Goal: Task Accomplishment & Management: Manage account settings

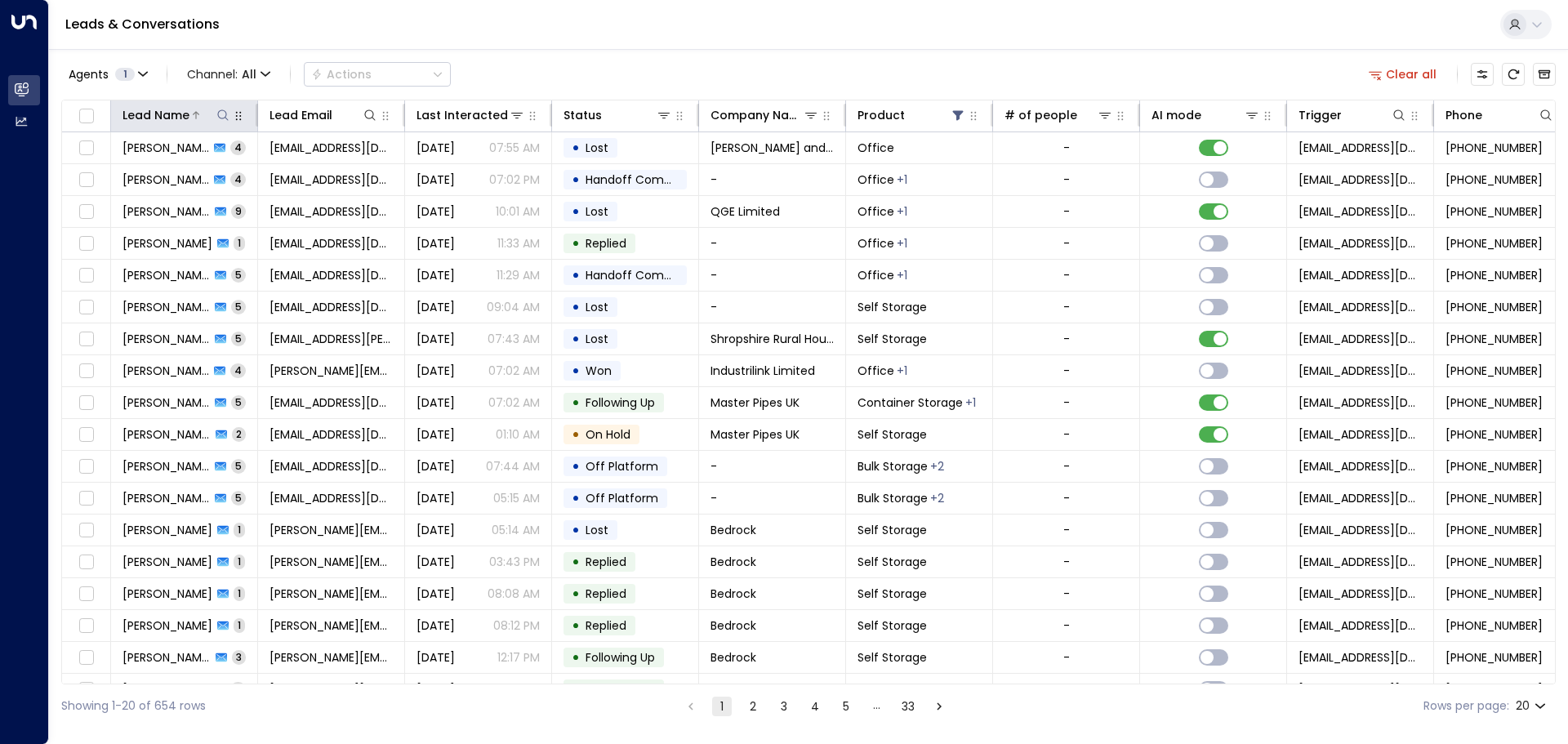
click at [219, 115] on icon at bounding box center [223, 115] width 13 height 13
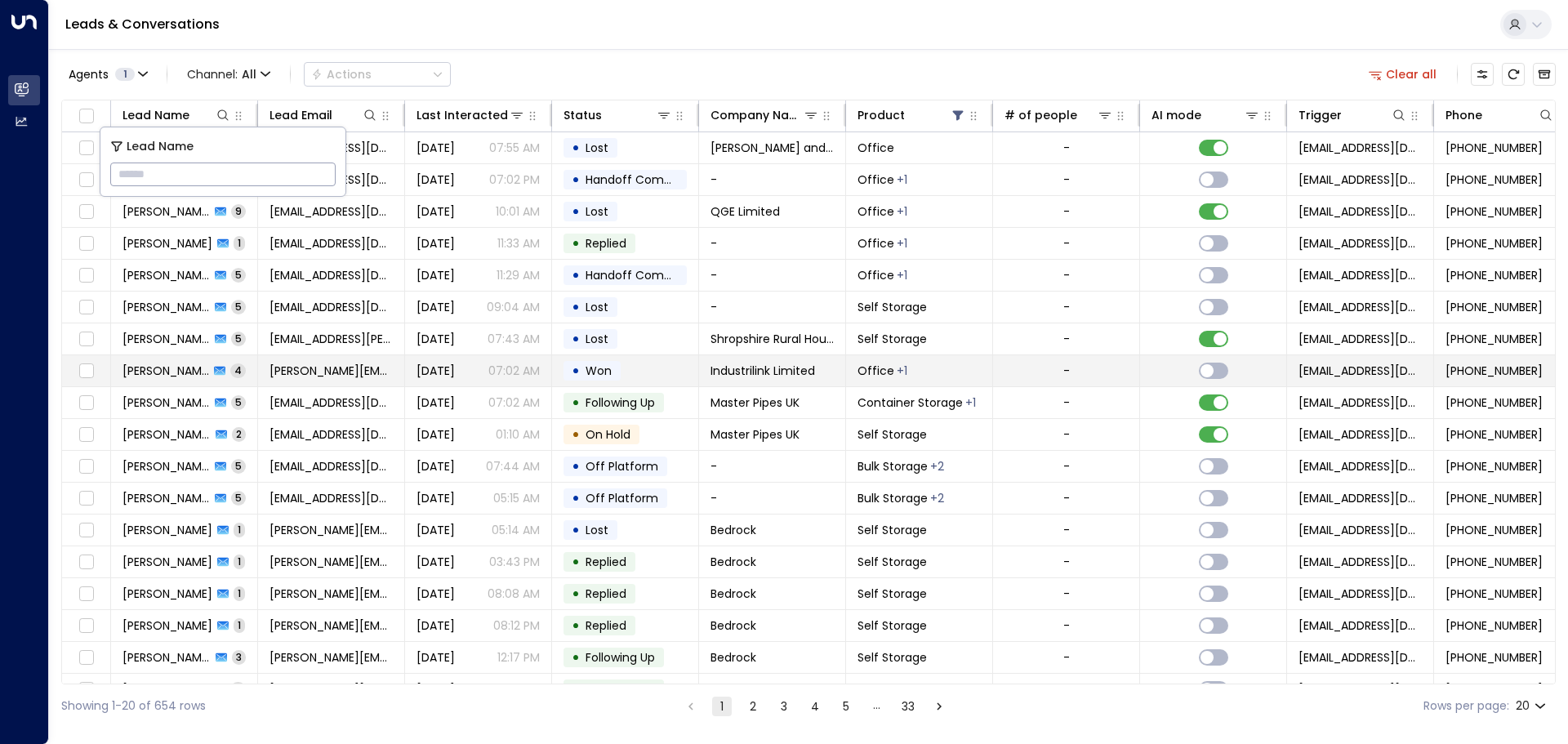
type input "**********"
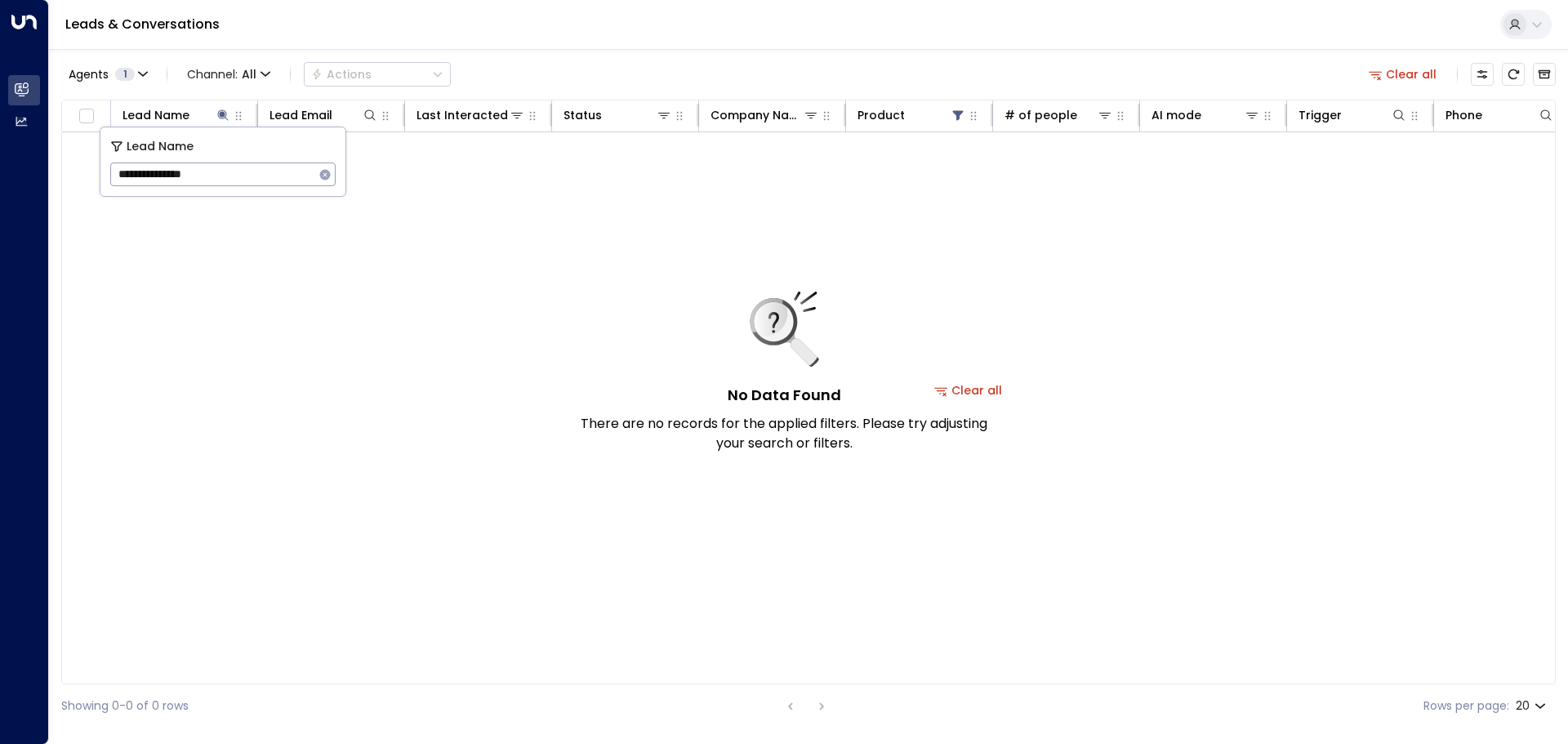
click at [991, 387] on button "Clear all" at bounding box center [968, 390] width 81 height 23
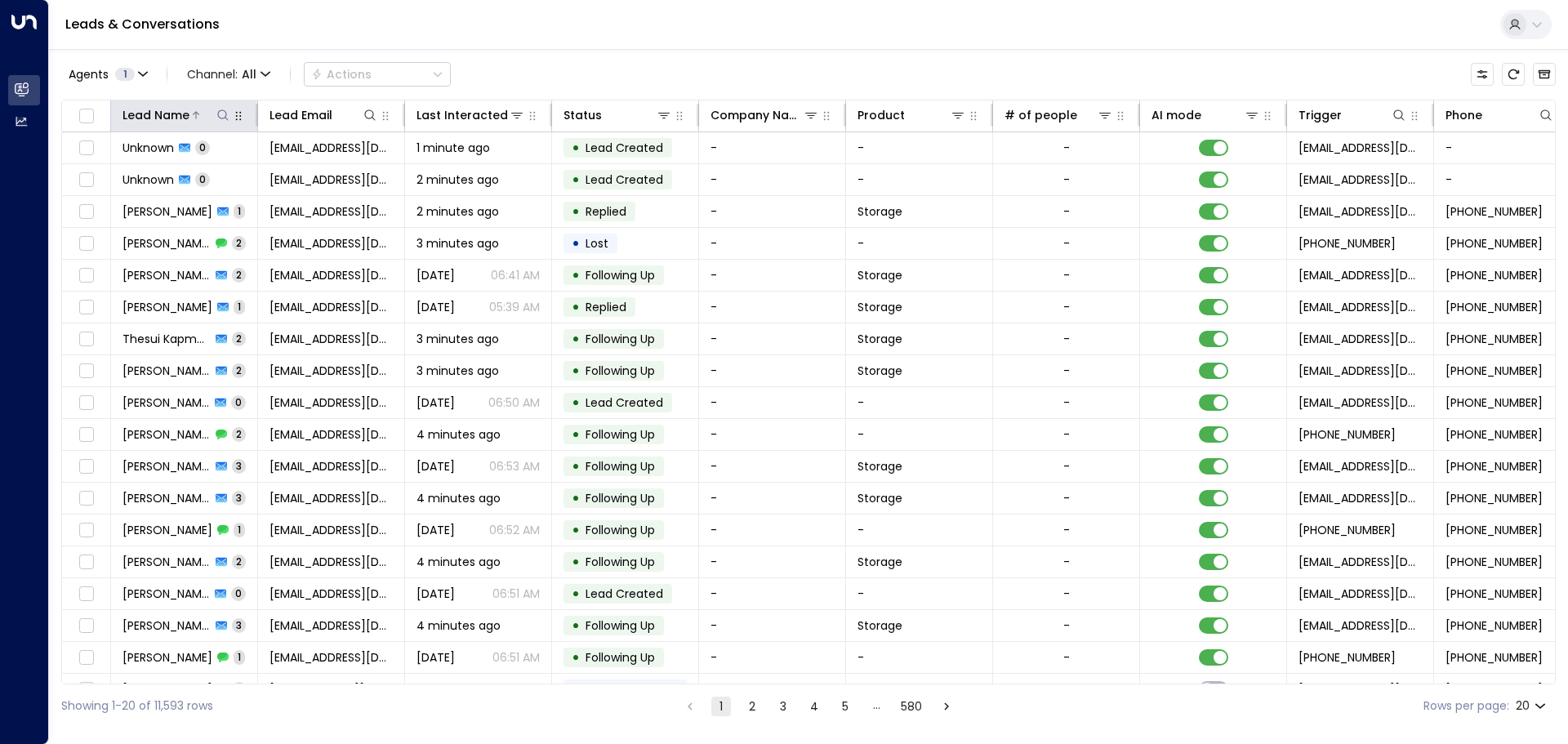
click at [222, 116] on icon at bounding box center [223, 115] width 13 height 13
type input "**********"
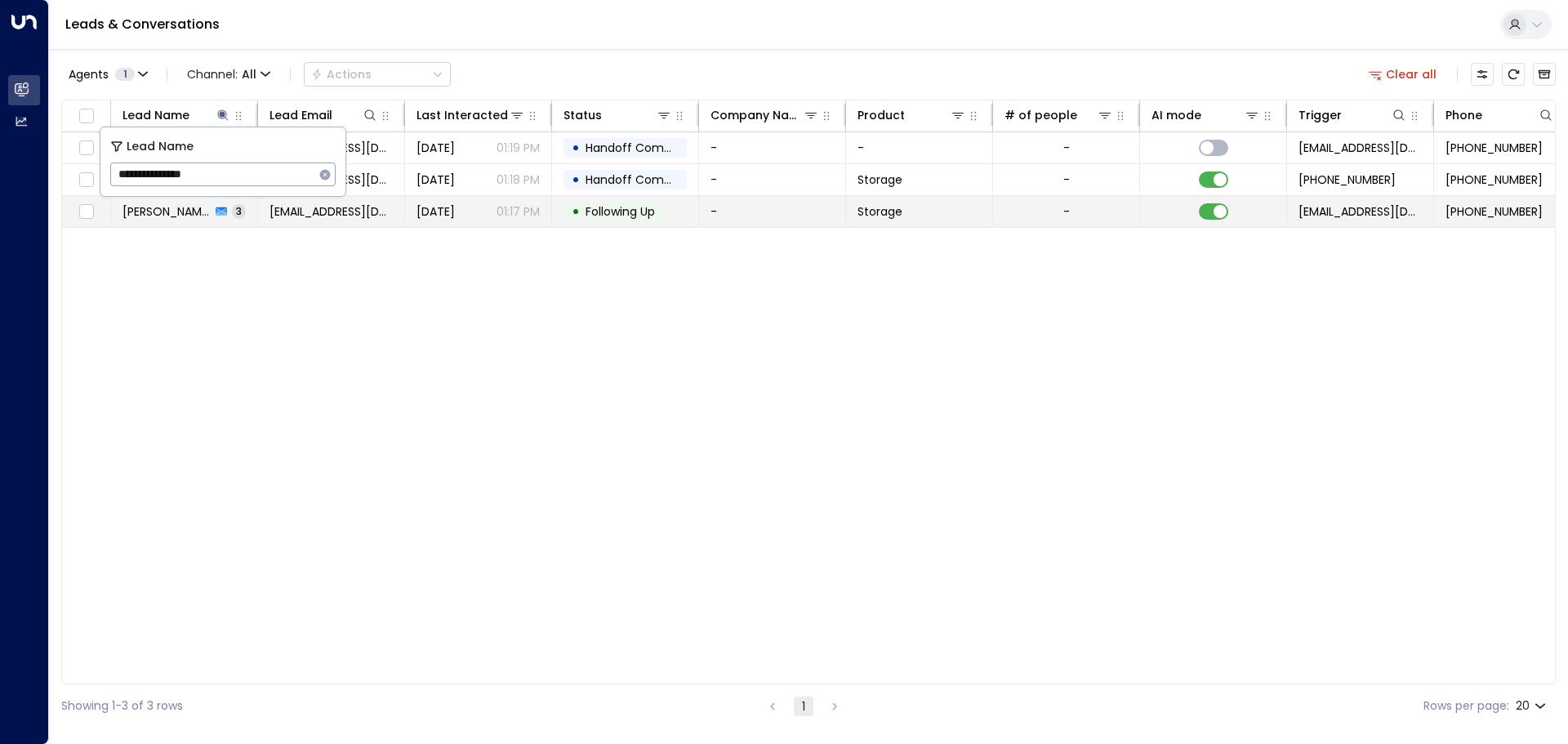
click at [205, 220] on td "Rabah Cherfi 3" at bounding box center [184, 212] width 147 height 31
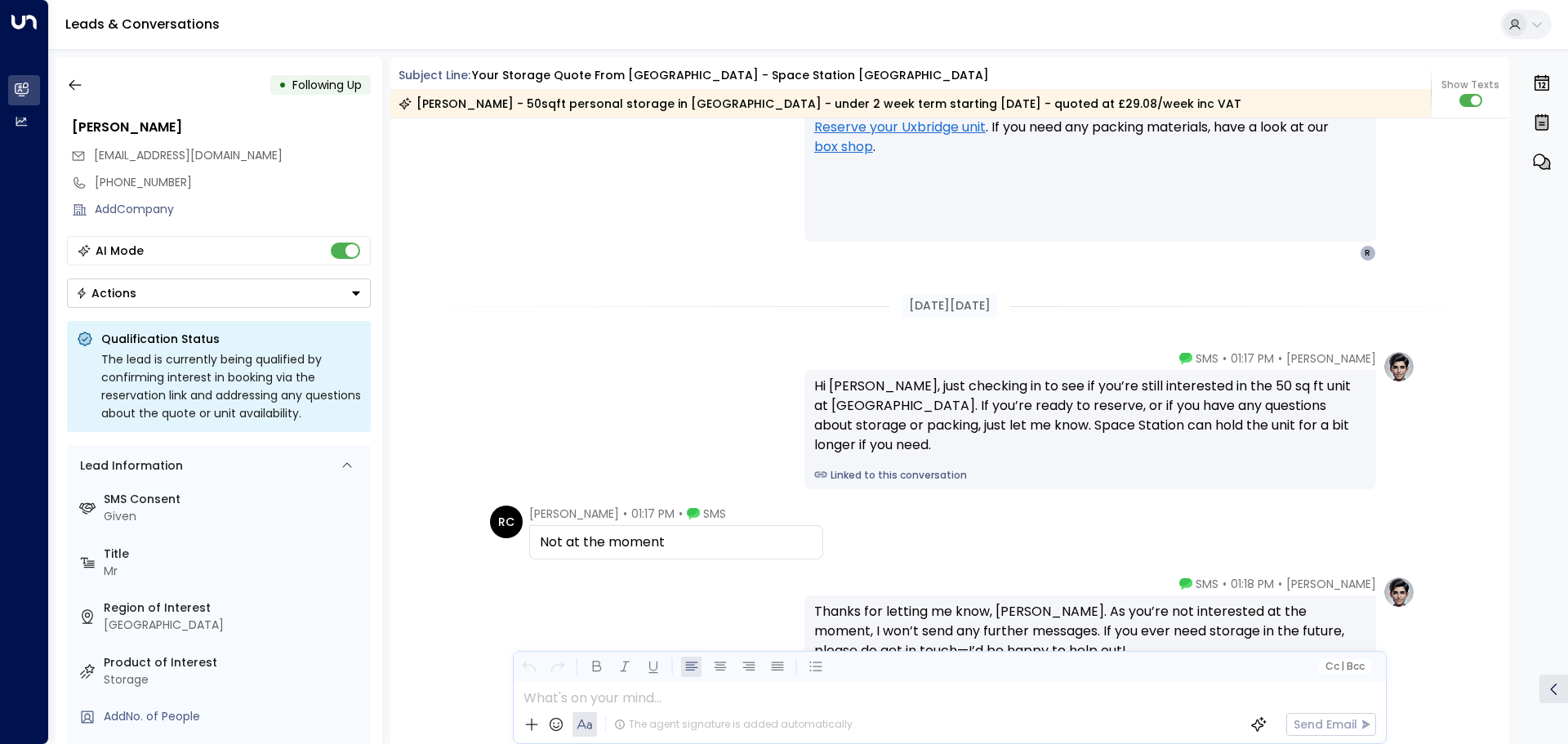
scroll to position [2188, 0]
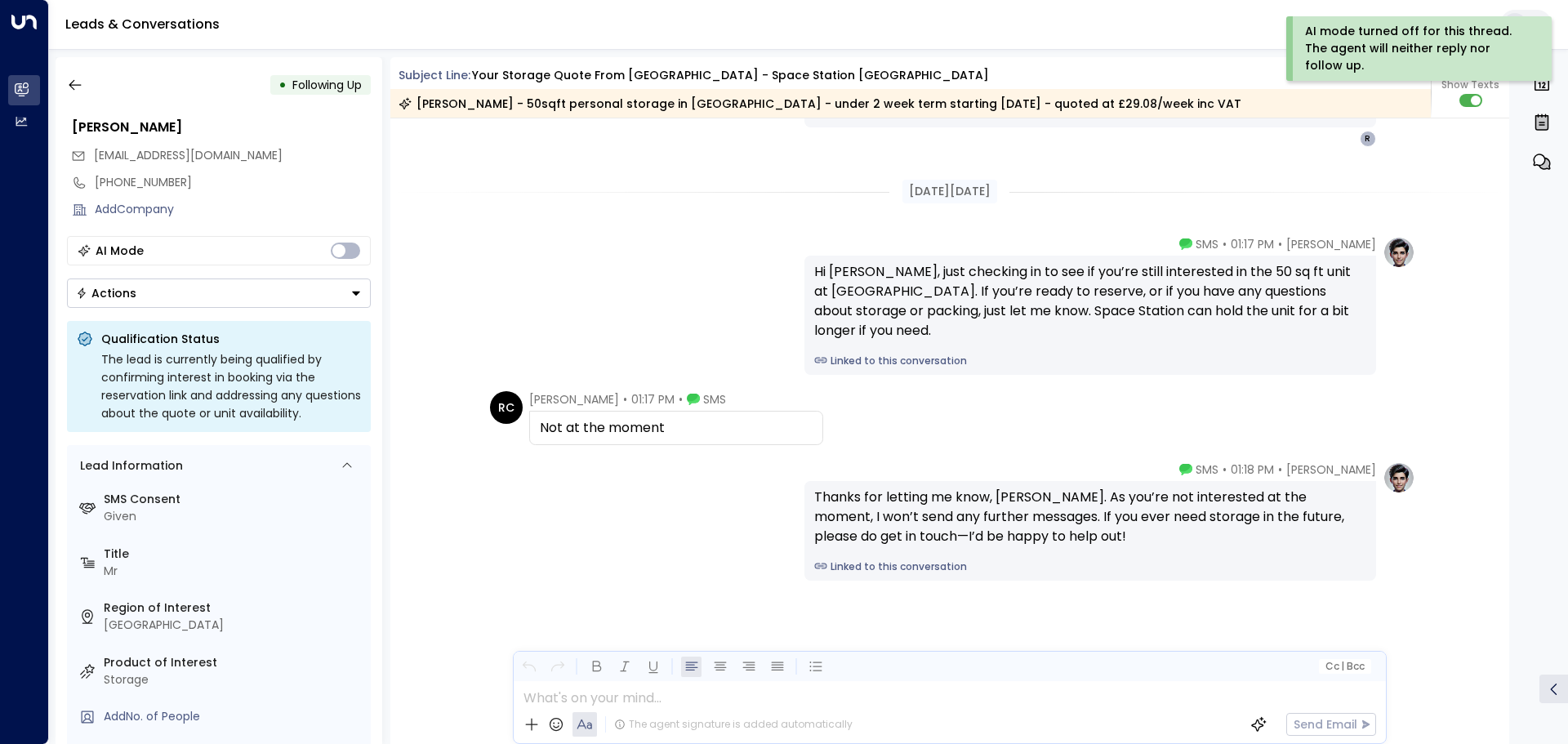
click at [353, 297] on icon "Button group with a nested menu" at bounding box center [356, 293] width 12 height 12
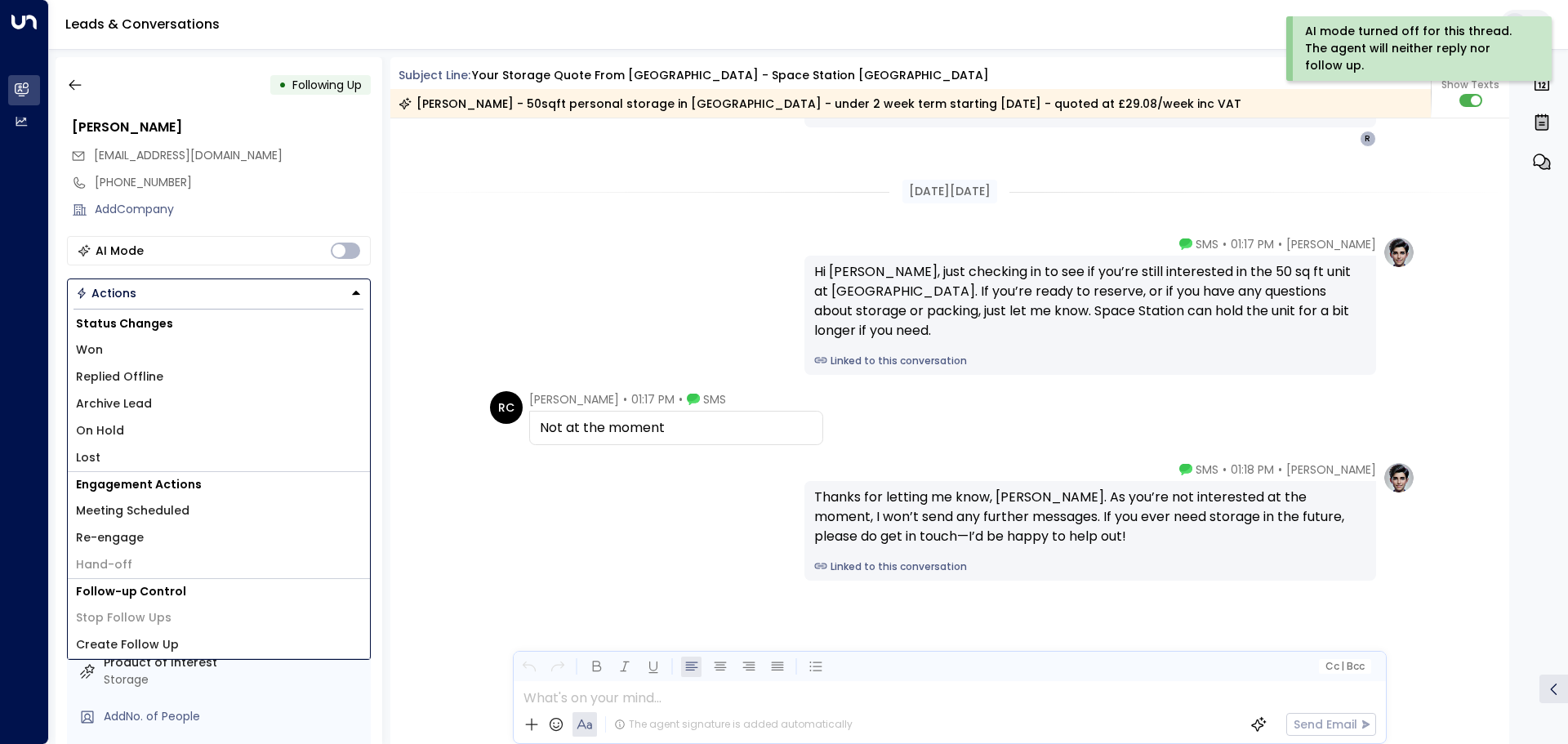
click at [120, 464] on li "Lost" at bounding box center [219, 458] width 302 height 27
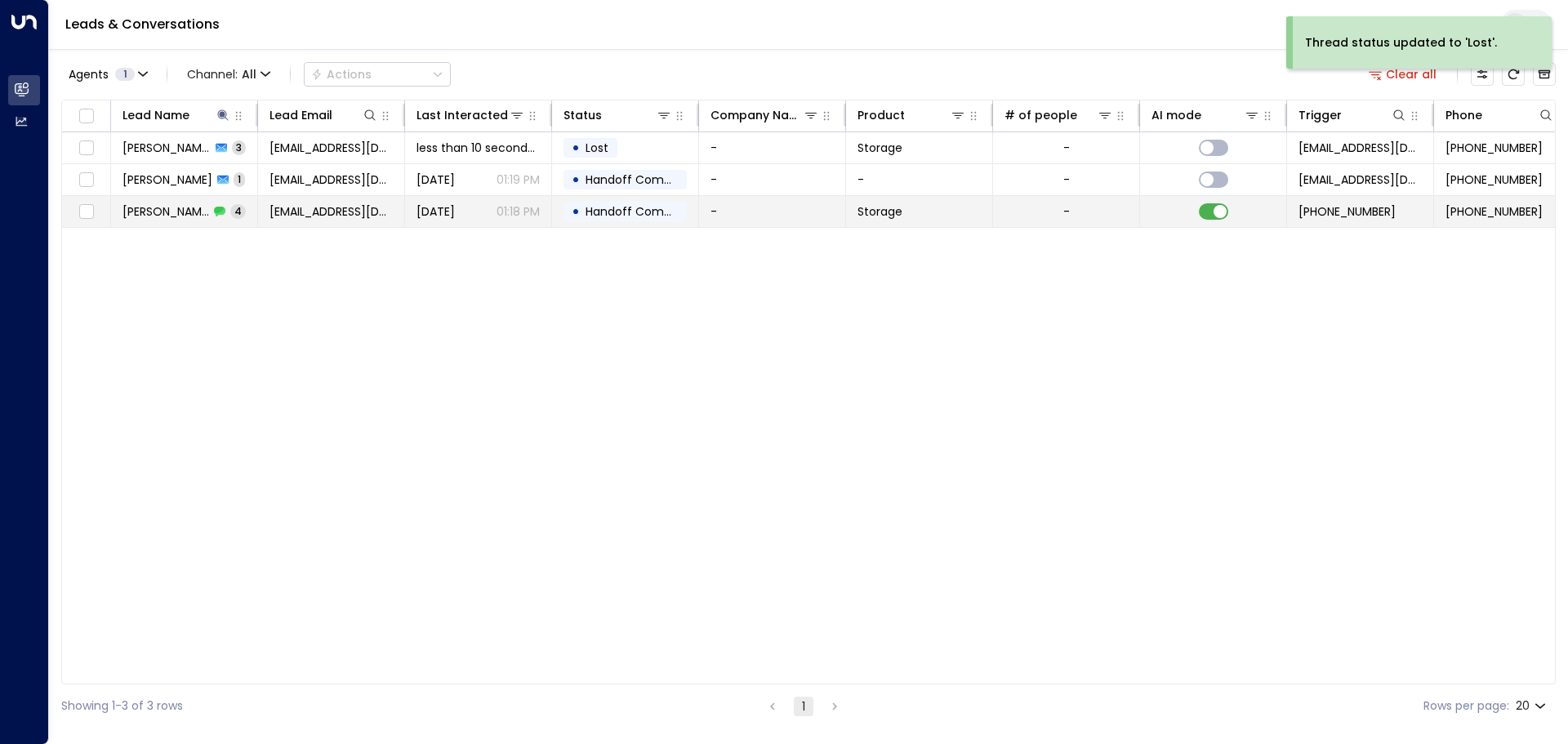
click at [182, 207] on span "Rabah Cherfi" at bounding box center [165, 211] width 86 height 16
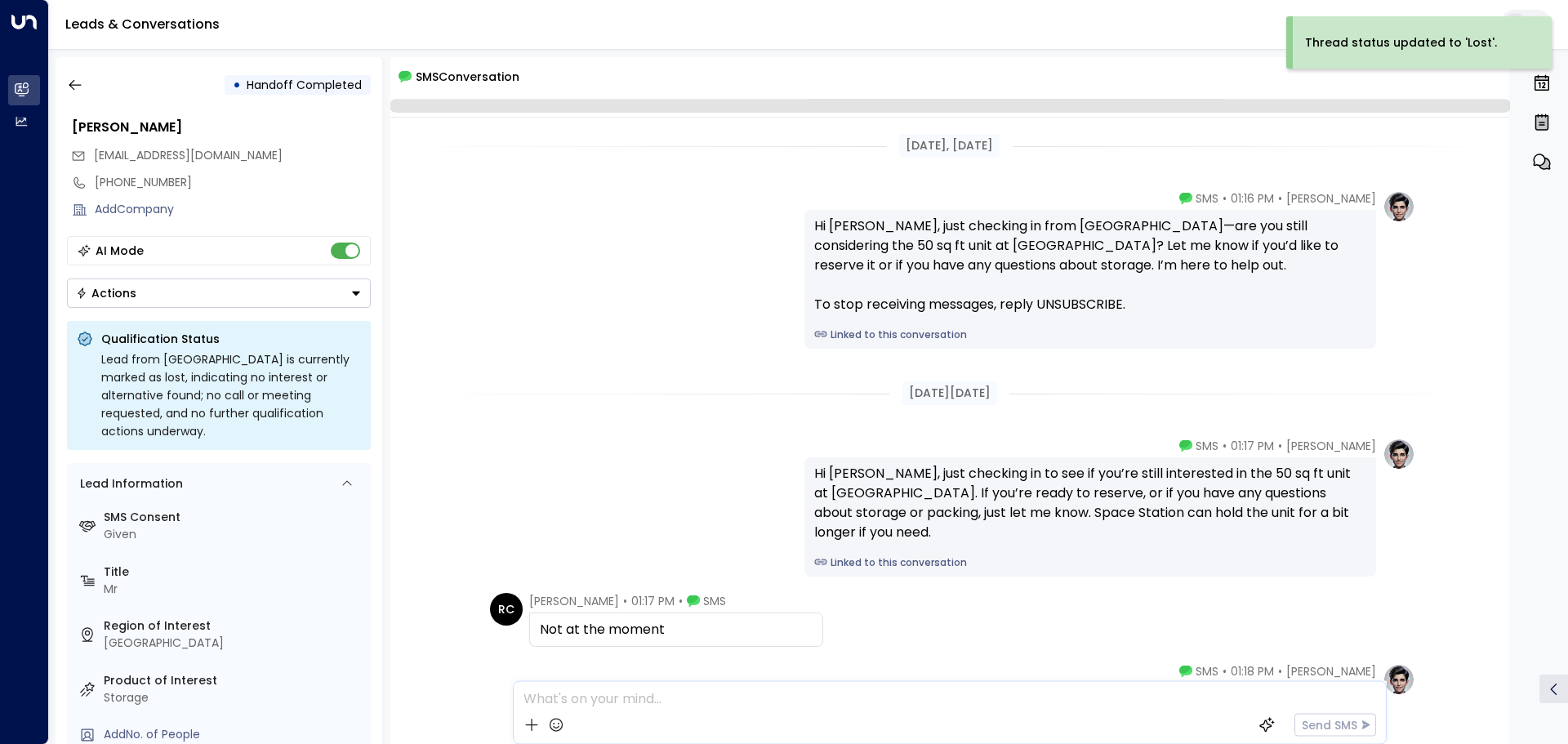
scroll to position [201, 0]
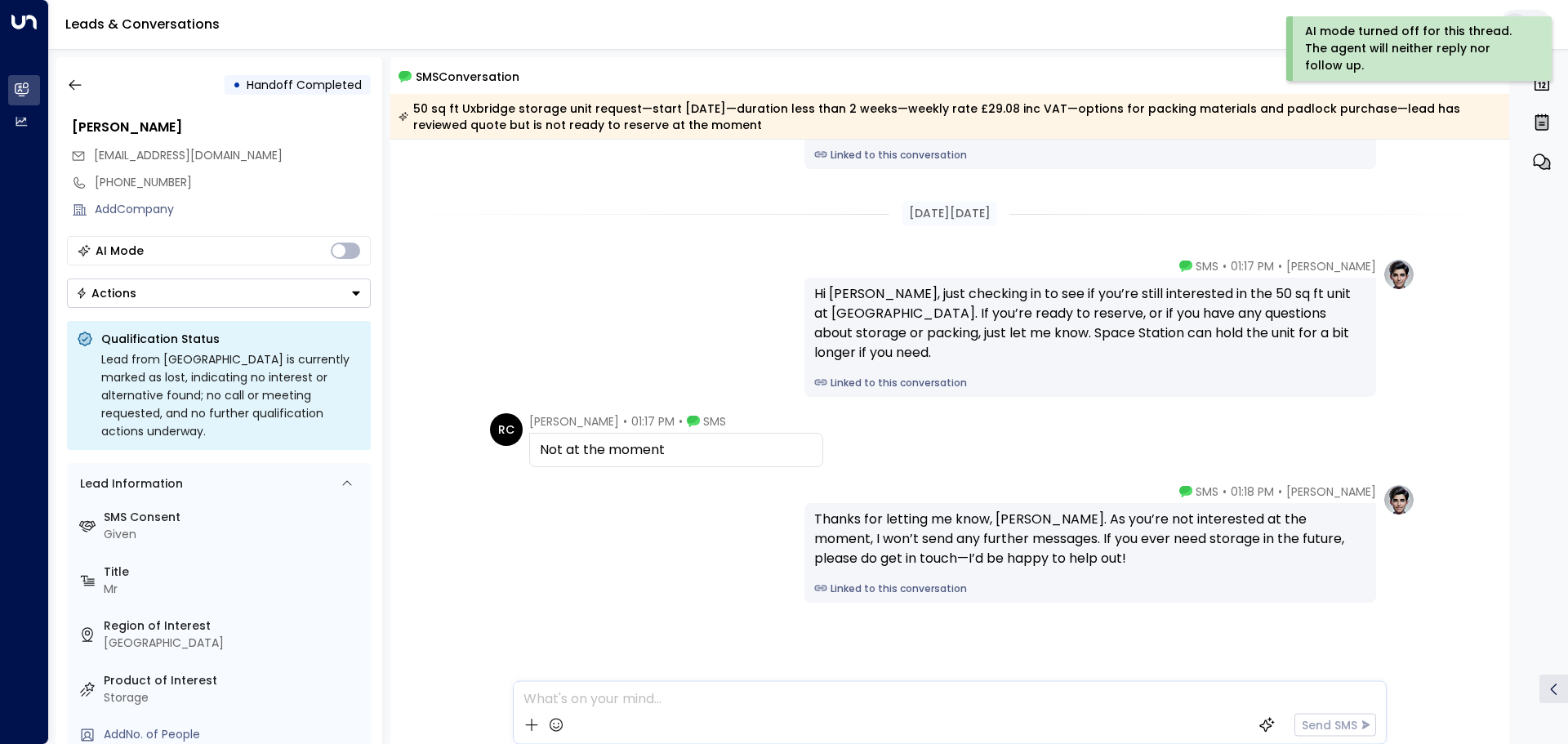
click at [359, 291] on icon "Button group with a nested menu" at bounding box center [356, 293] width 12 height 12
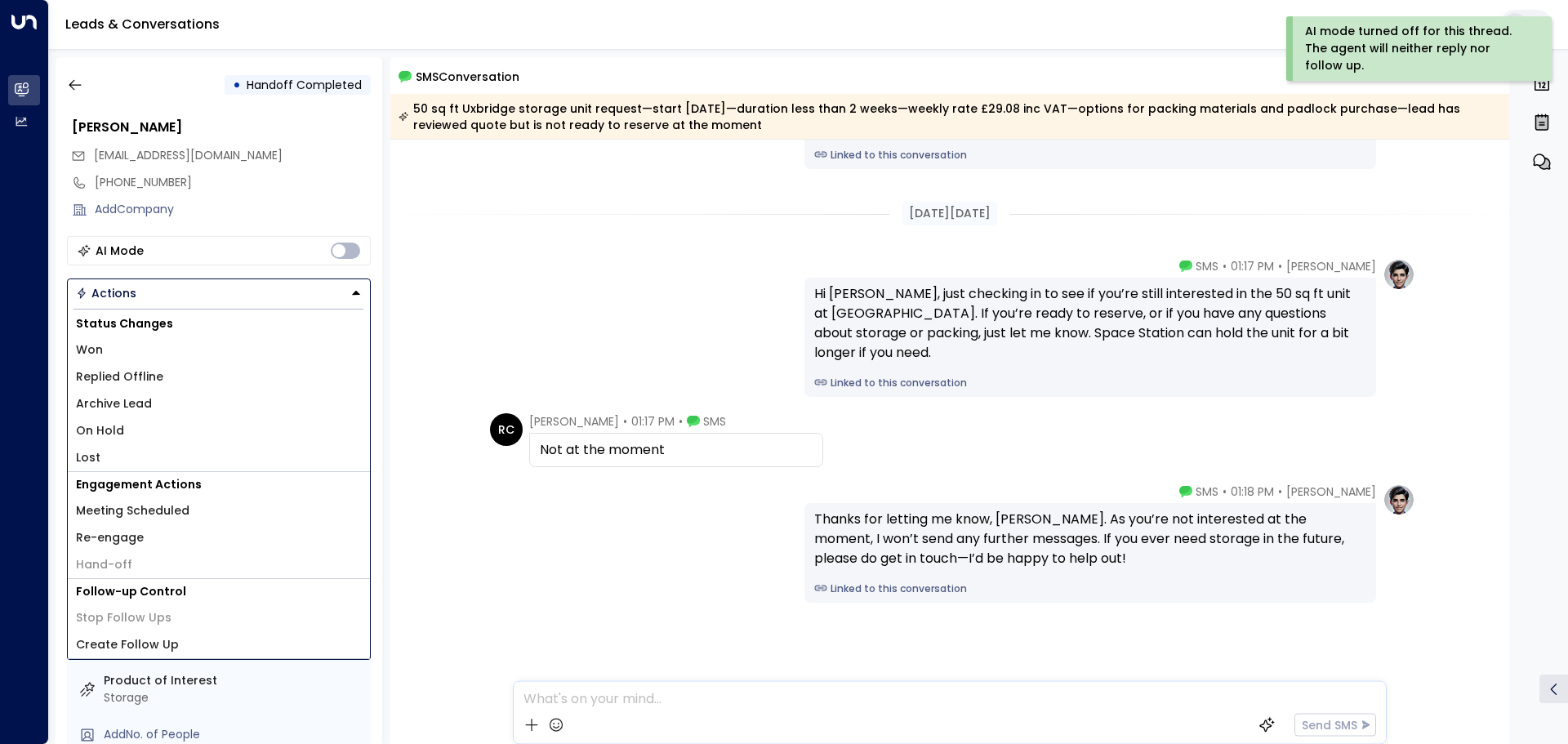
click at [145, 464] on li "Lost" at bounding box center [219, 458] width 302 height 27
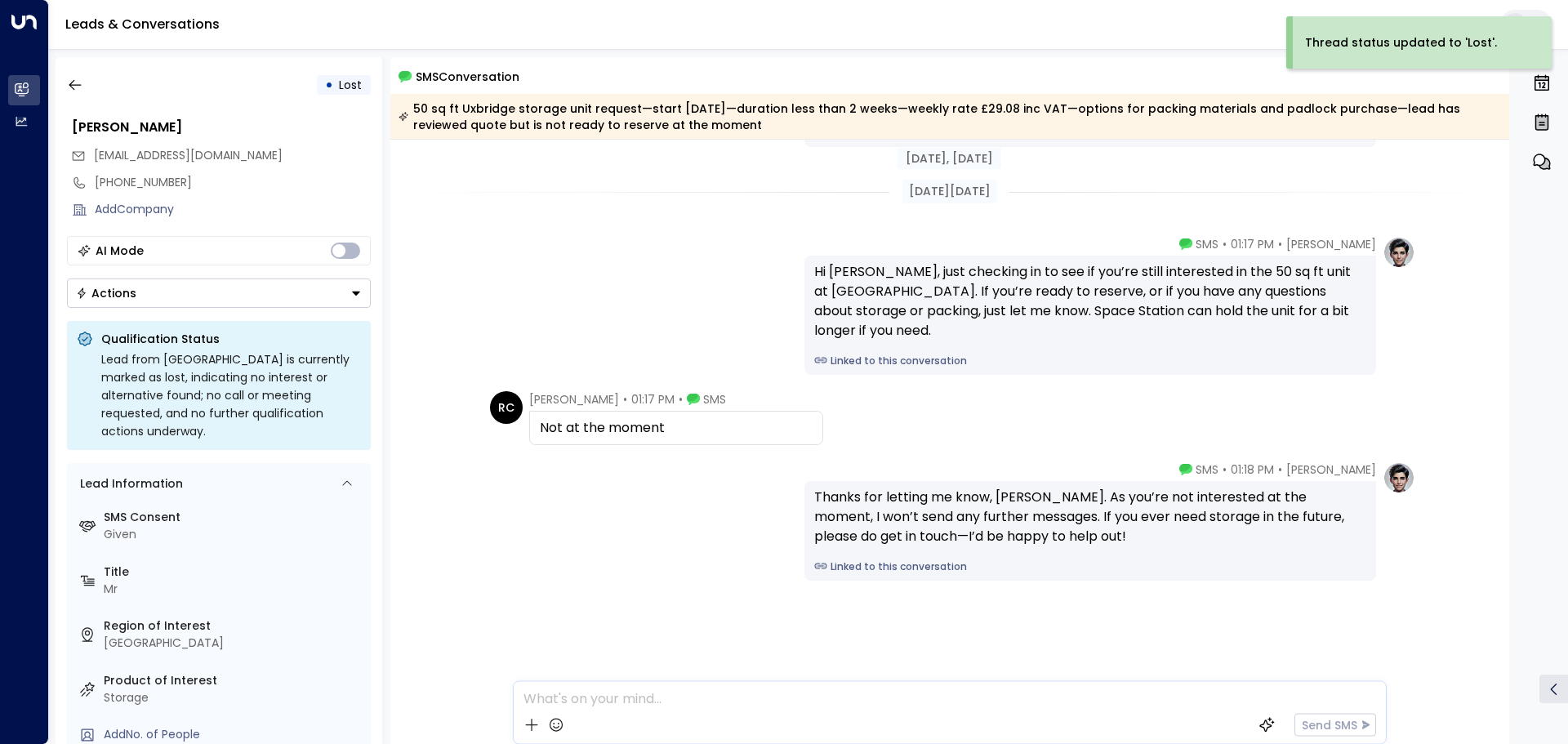
scroll to position [0, 0]
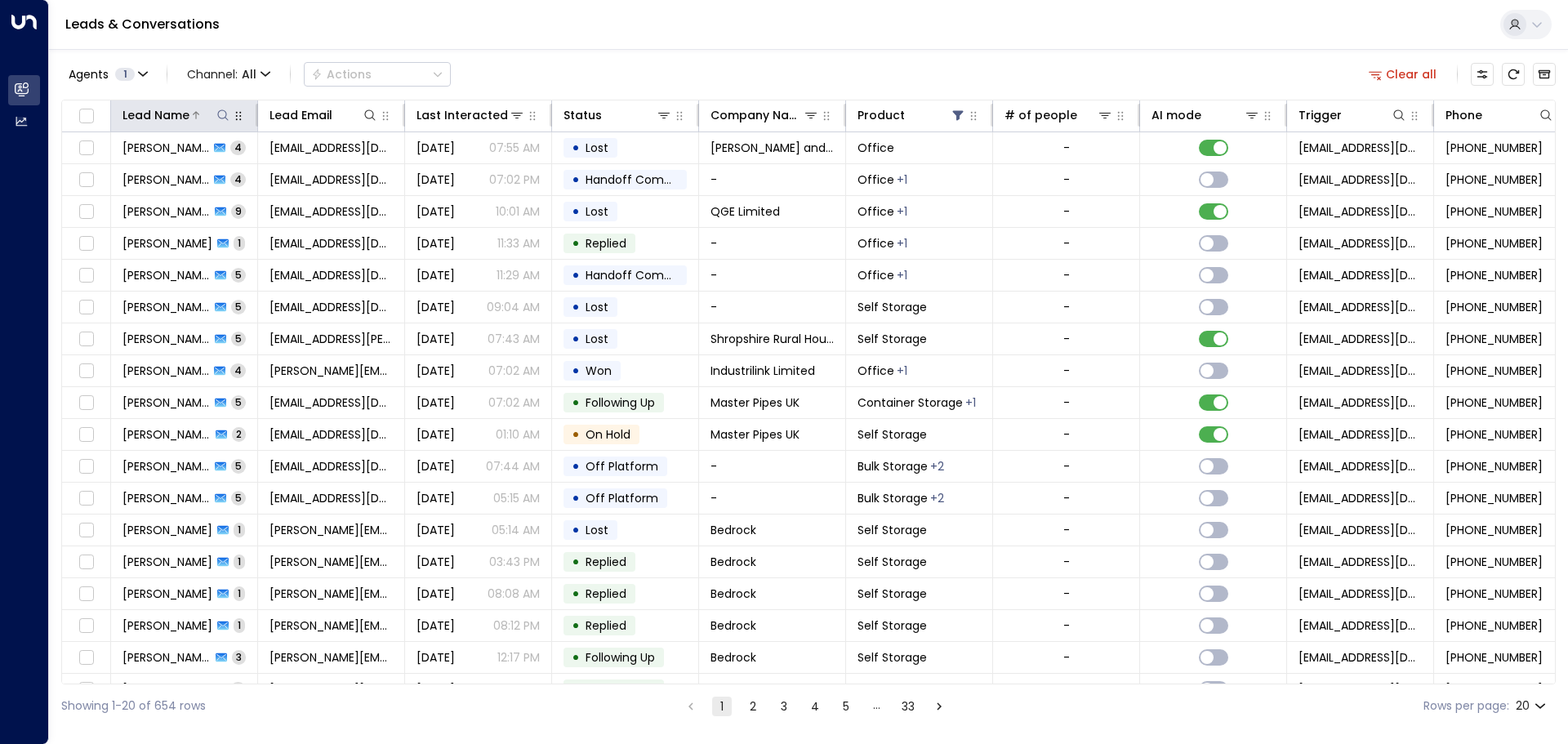
click at [225, 113] on icon at bounding box center [223, 115] width 13 height 13
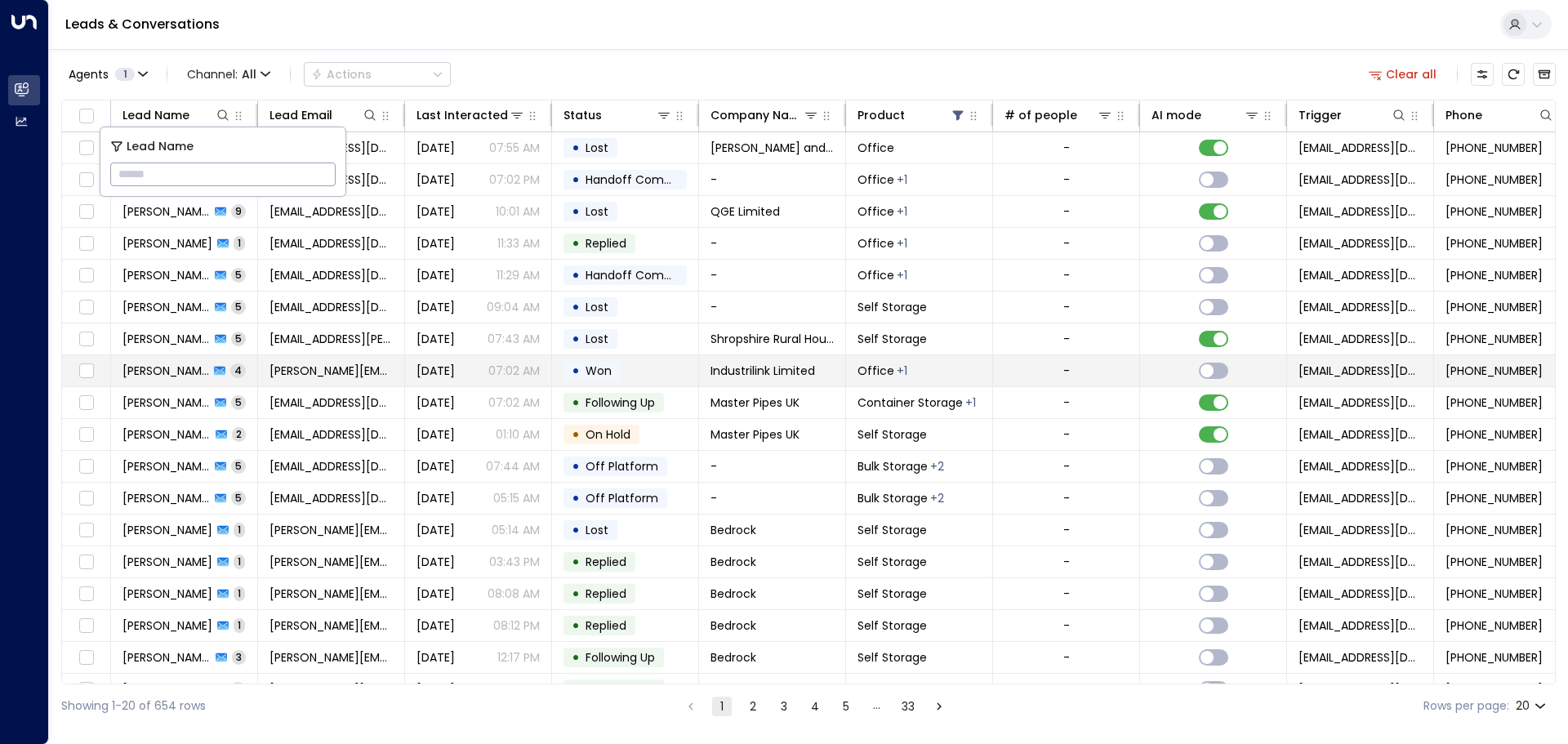
type input "**********"
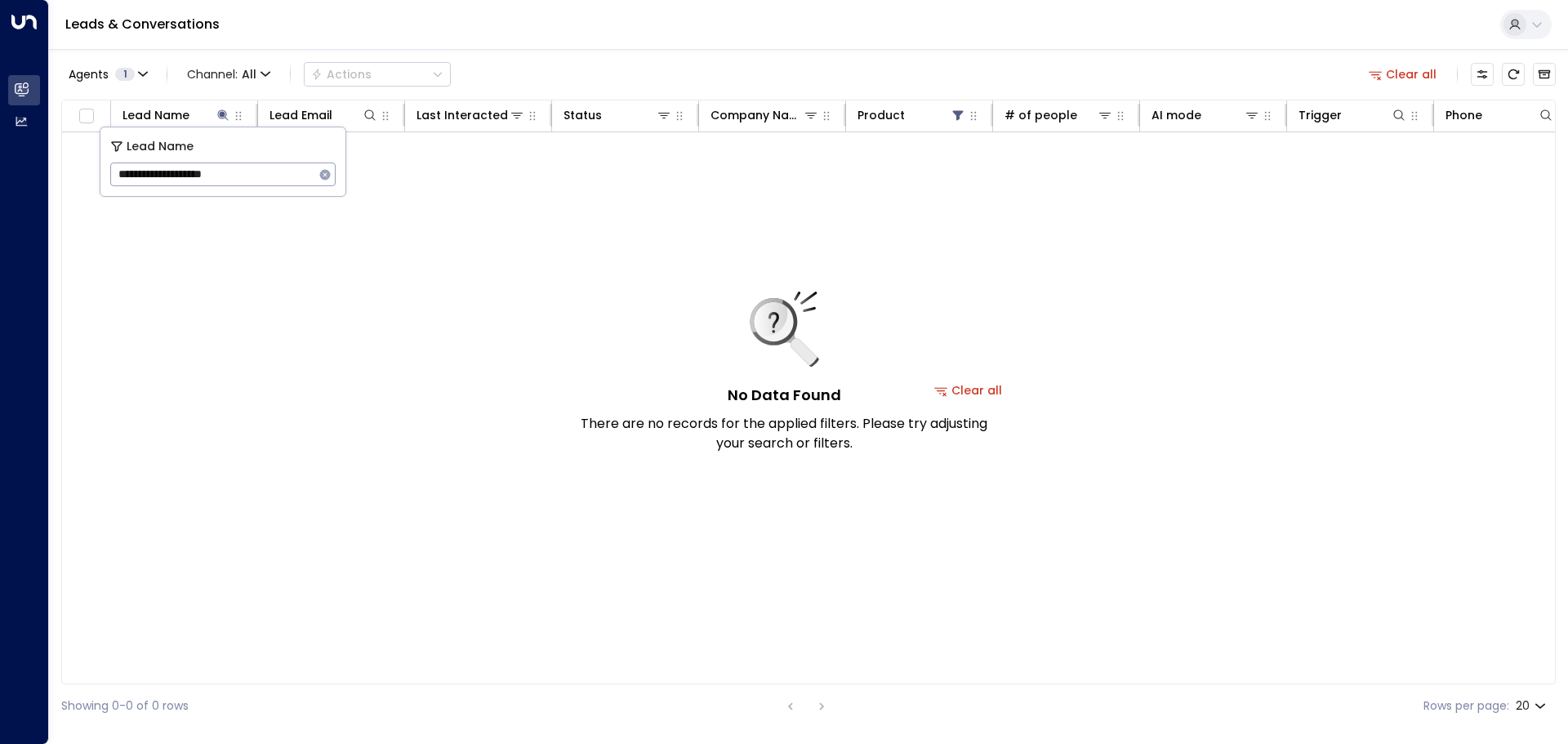
click at [588, 391] on button "Clear all" at bounding box center [968, 390] width 81 height 23
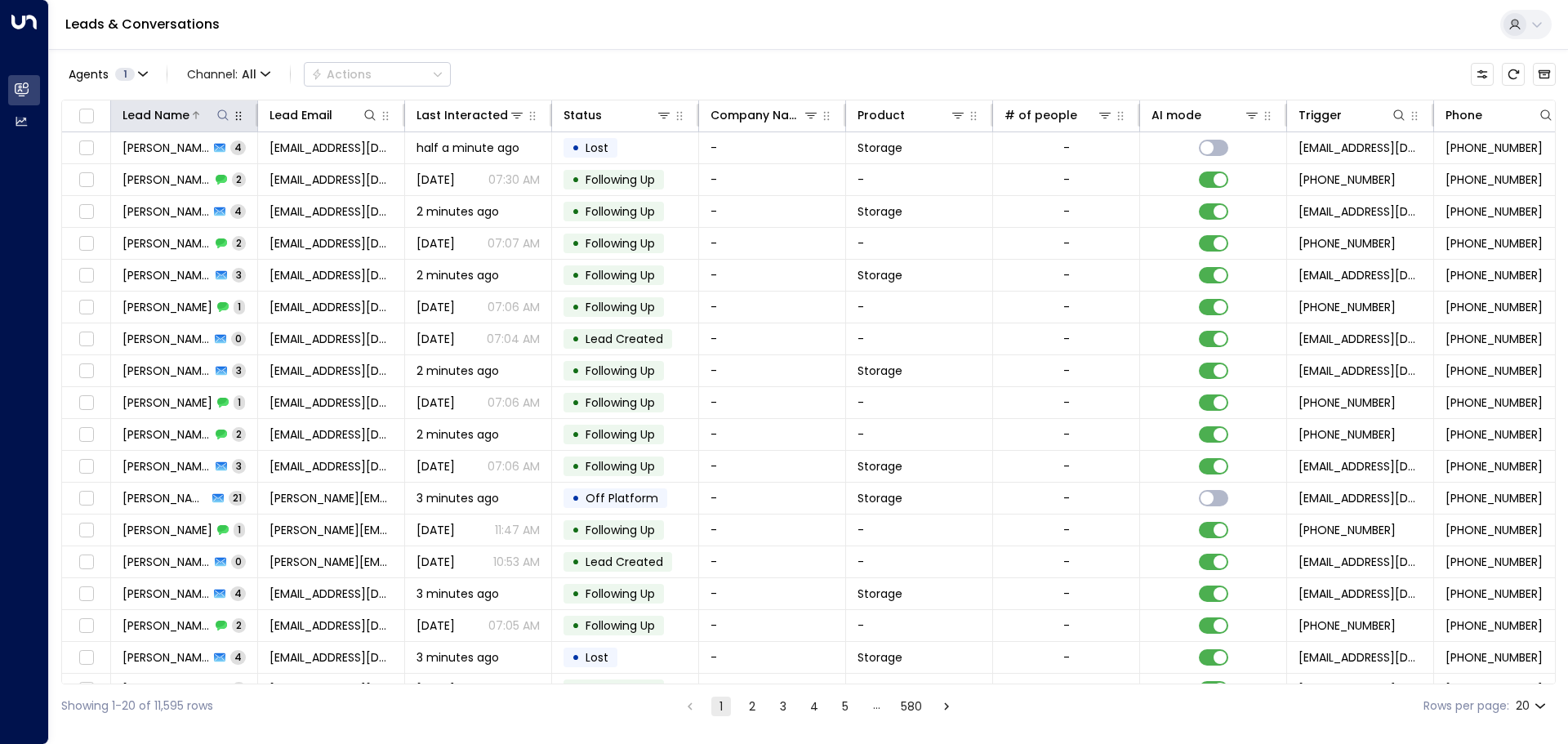
click at [225, 117] on icon at bounding box center [222, 114] width 11 height 11
type input "**********"
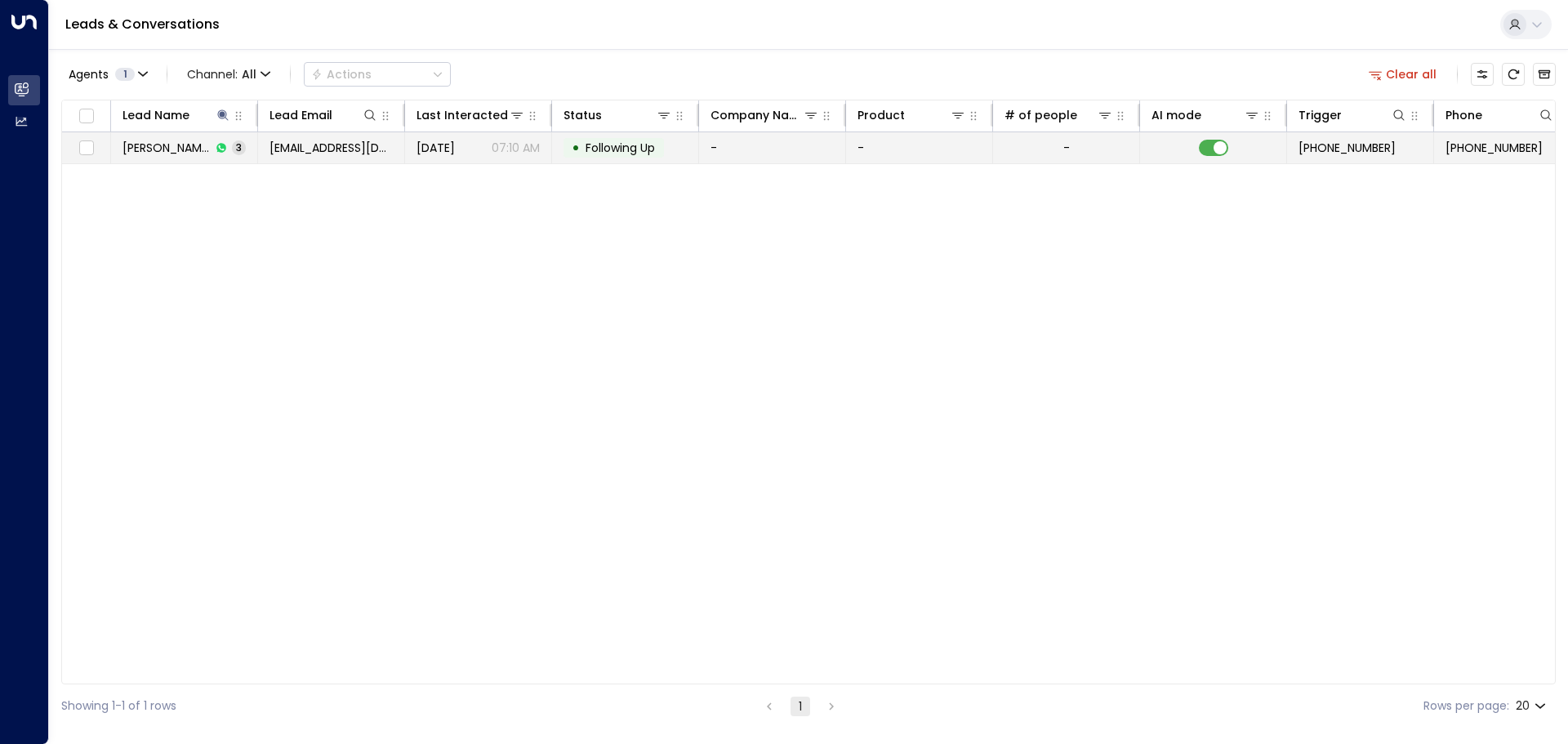
click at [588, 149] on span "Following Up" at bounding box center [620, 148] width 69 height 16
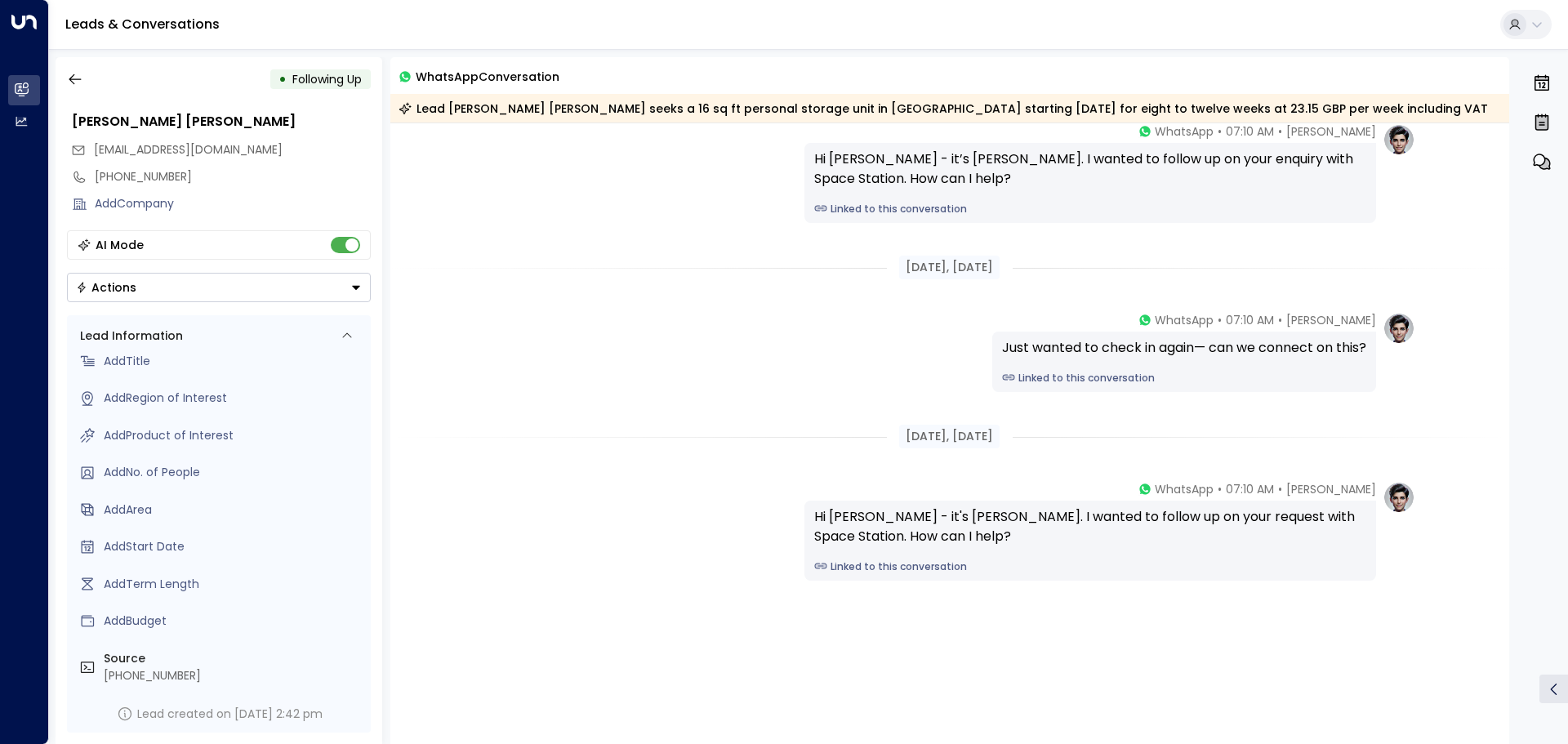
scroll to position [7, 0]
click at [77, 81] on icon "button" at bounding box center [75, 77] width 16 height 16
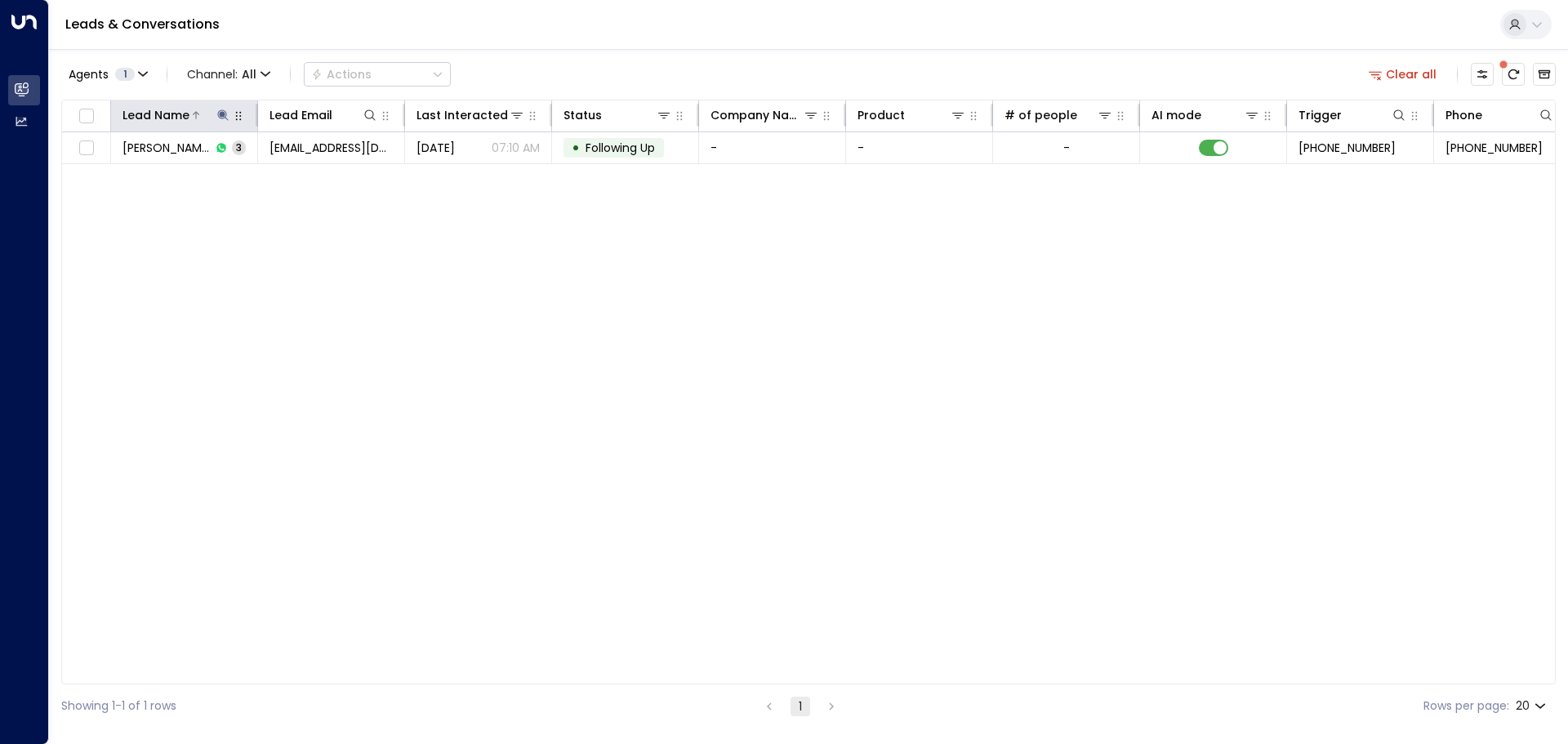
click at [227, 115] on icon at bounding box center [223, 115] width 13 height 13
click at [224, 117] on icon at bounding box center [223, 115] width 13 height 13
click at [326, 178] on icon "button" at bounding box center [325, 174] width 11 height 11
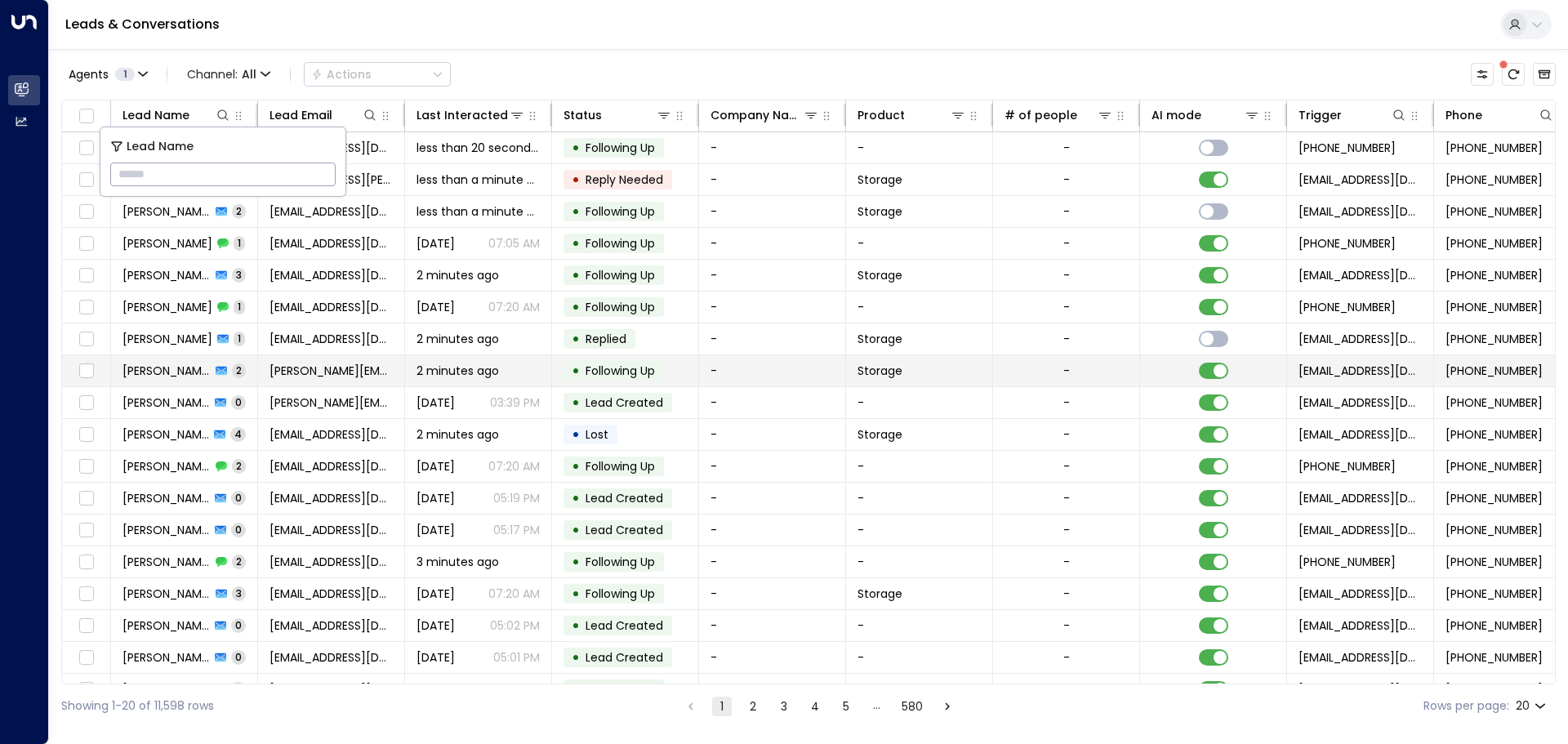
type input "**********"
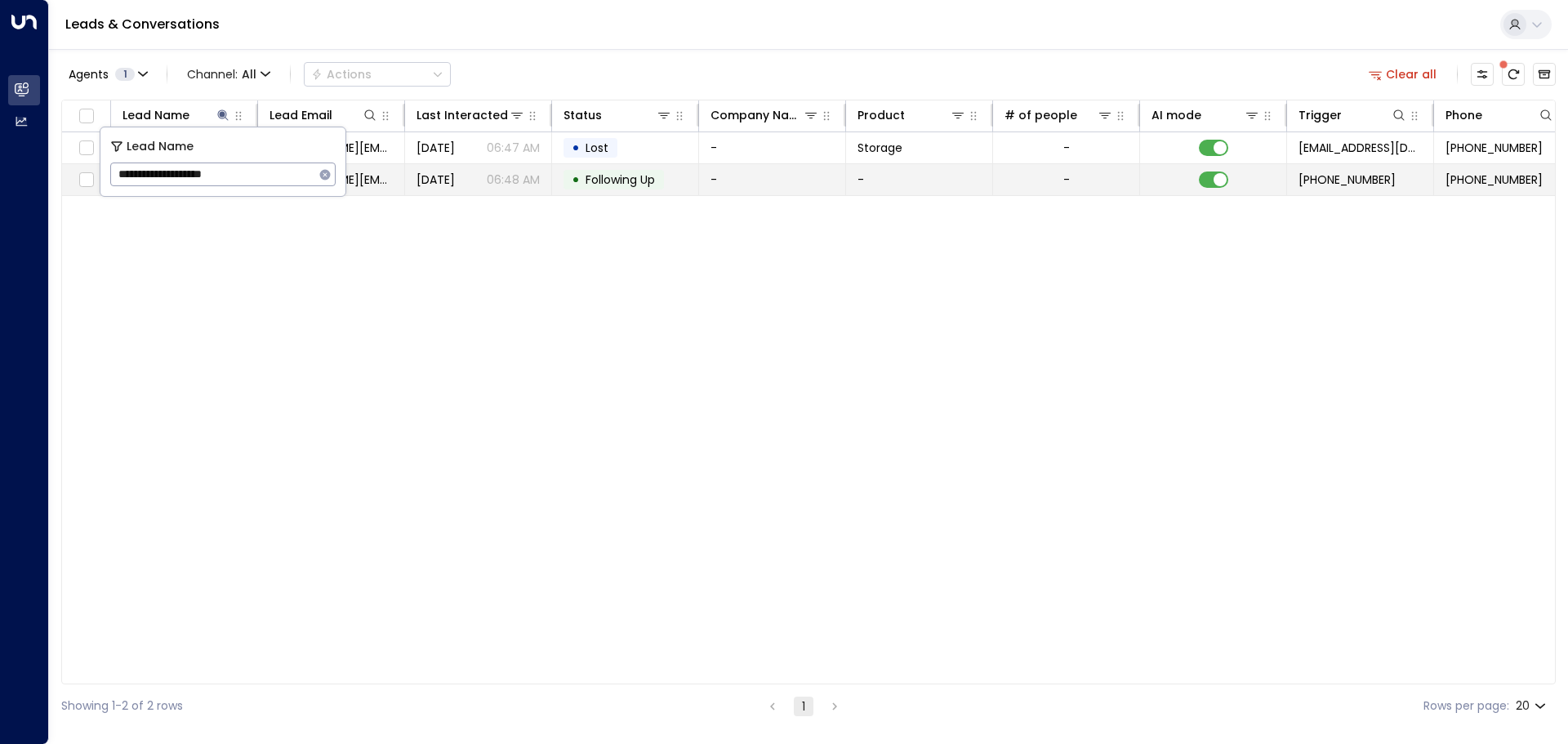
click at [455, 184] on span "[DATE]" at bounding box center [436, 180] width 39 height 16
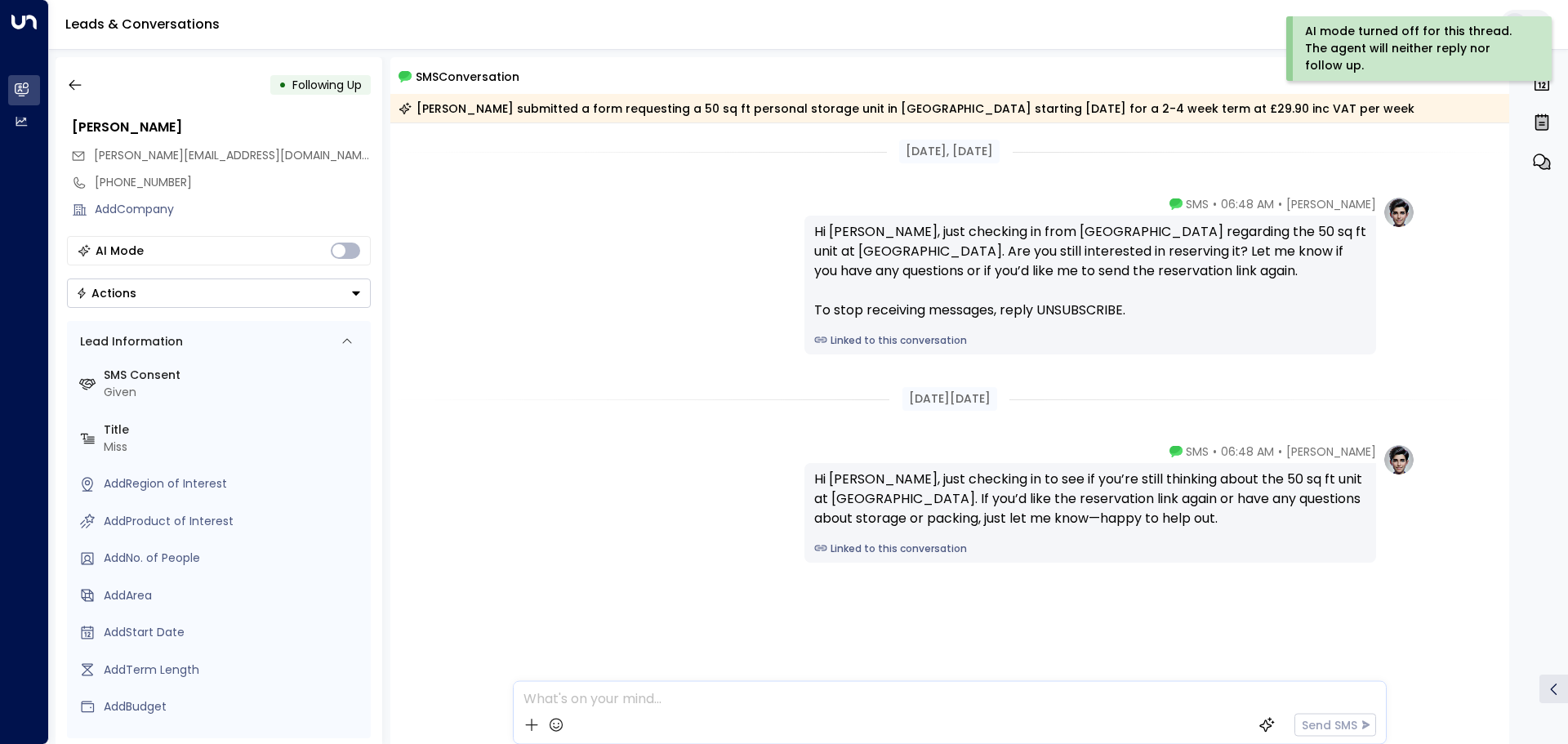
click at [360, 293] on icon "Button group with a nested menu" at bounding box center [356, 293] width 12 height 12
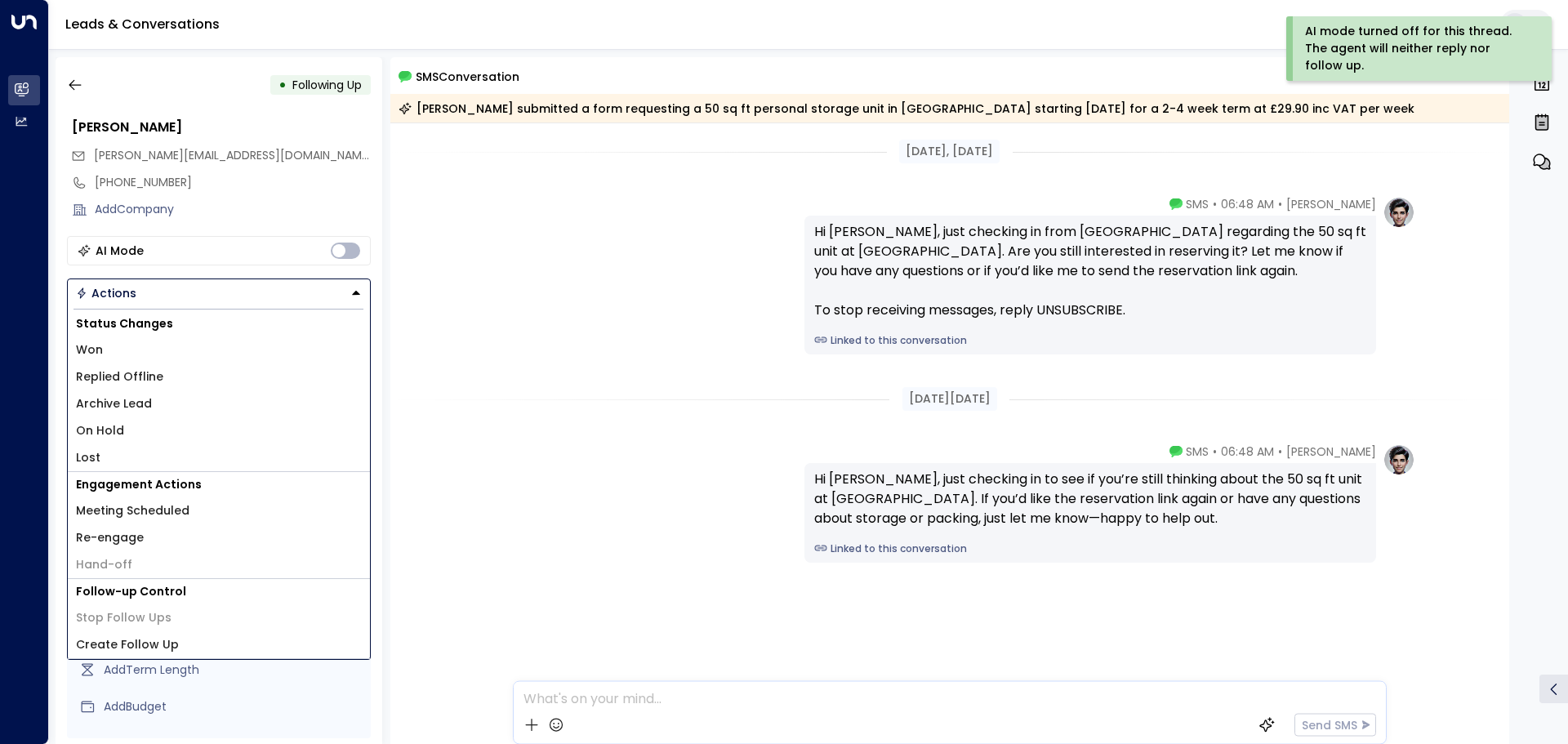
click at [130, 455] on li "Lost" at bounding box center [219, 458] width 302 height 27
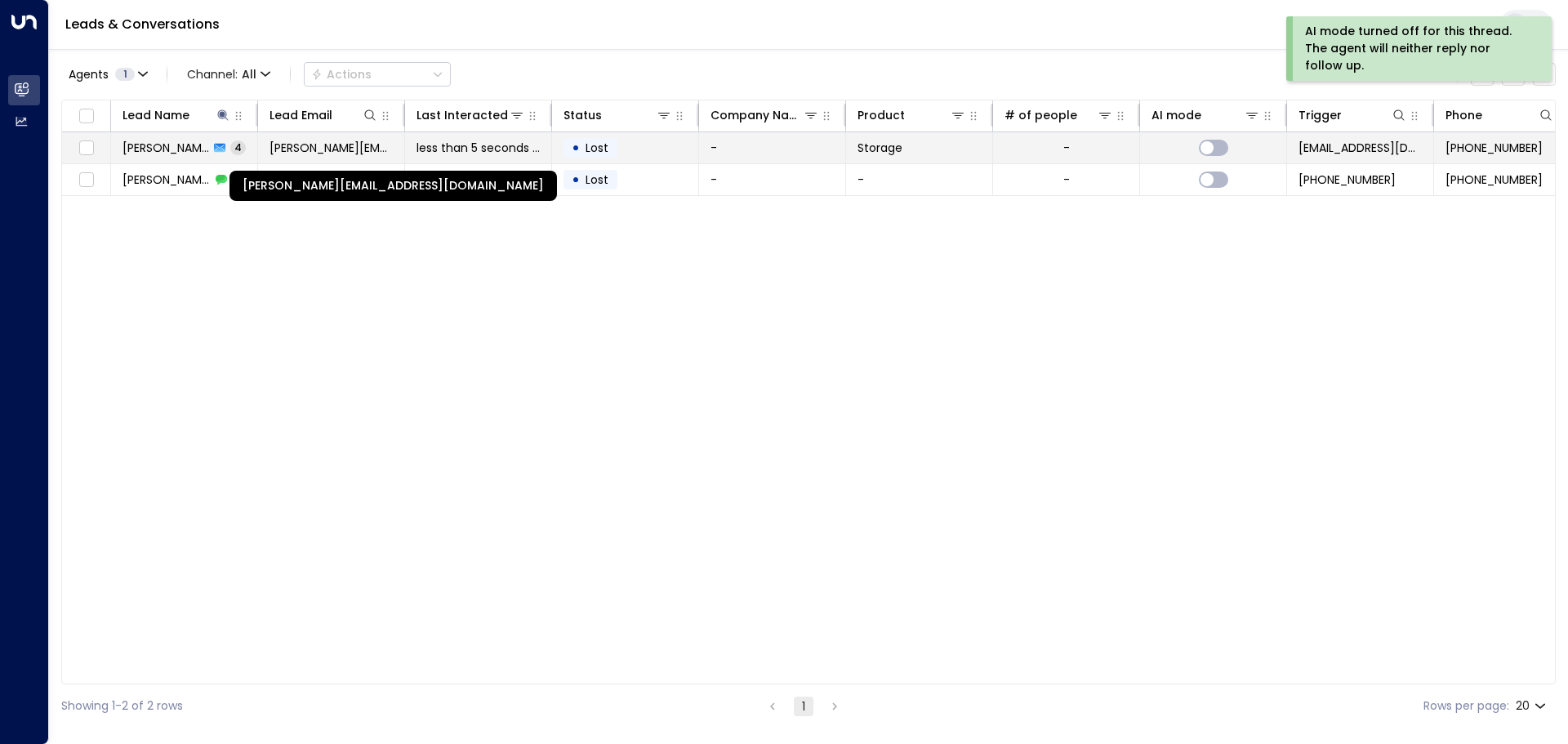
click at [390, 152] on span "[PERSON_NAME][EMAIL_ADDRESS][DOMAIN_NAME]" at bounding box center [331, 148] width 123 height 16
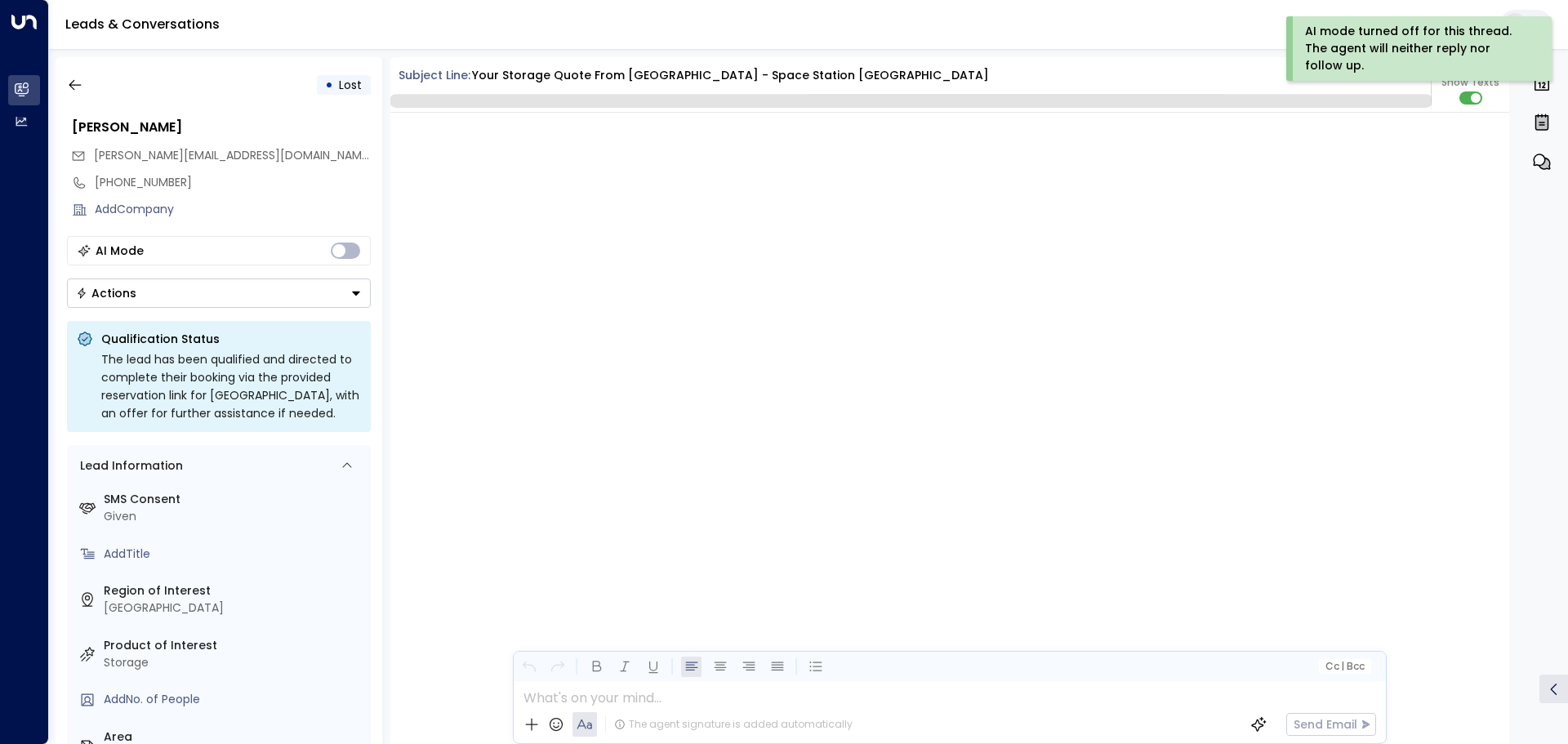
scroll to position [3291, 0]
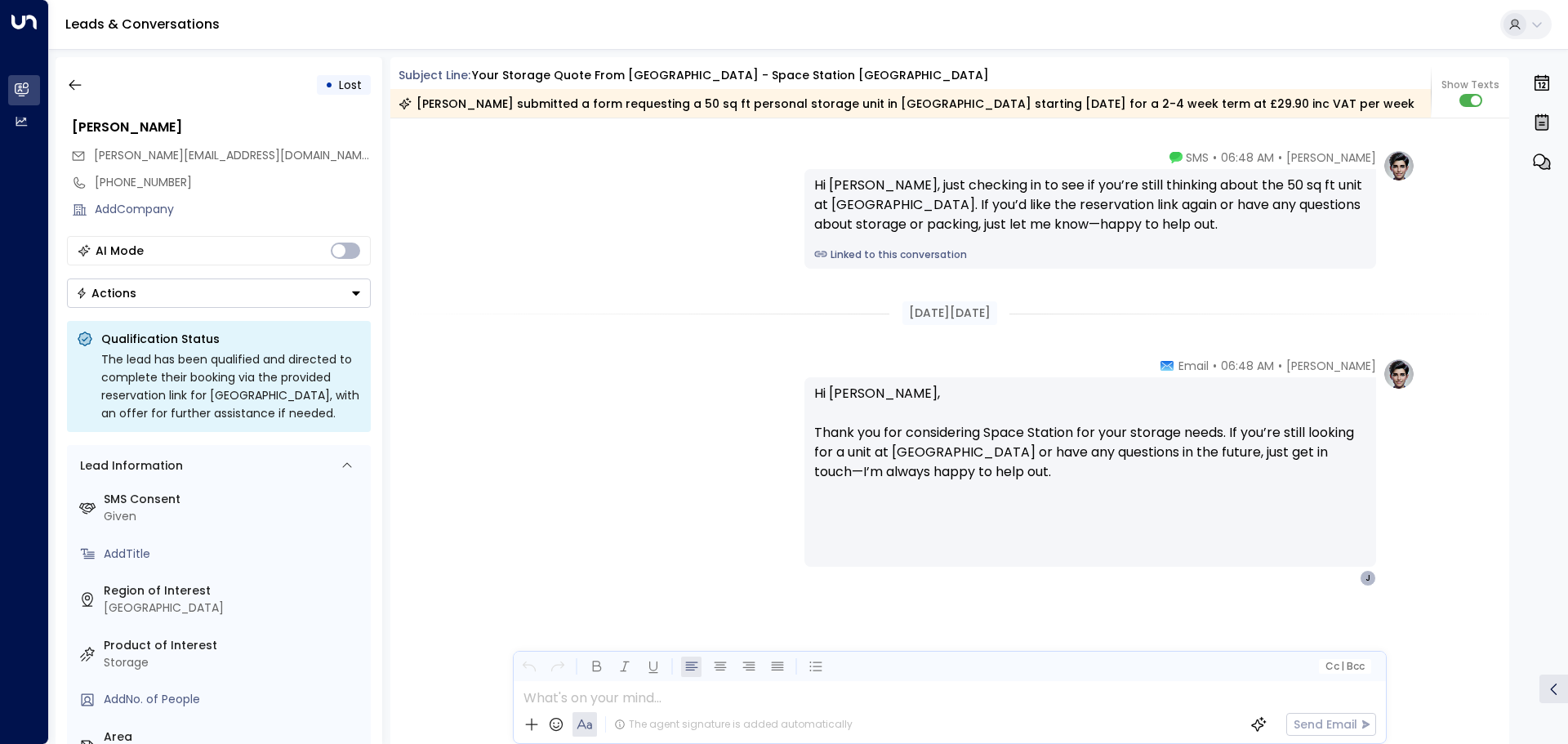
click at [362, 292] on button "Actions" at bounding box center [219, 293] width 304 height 30
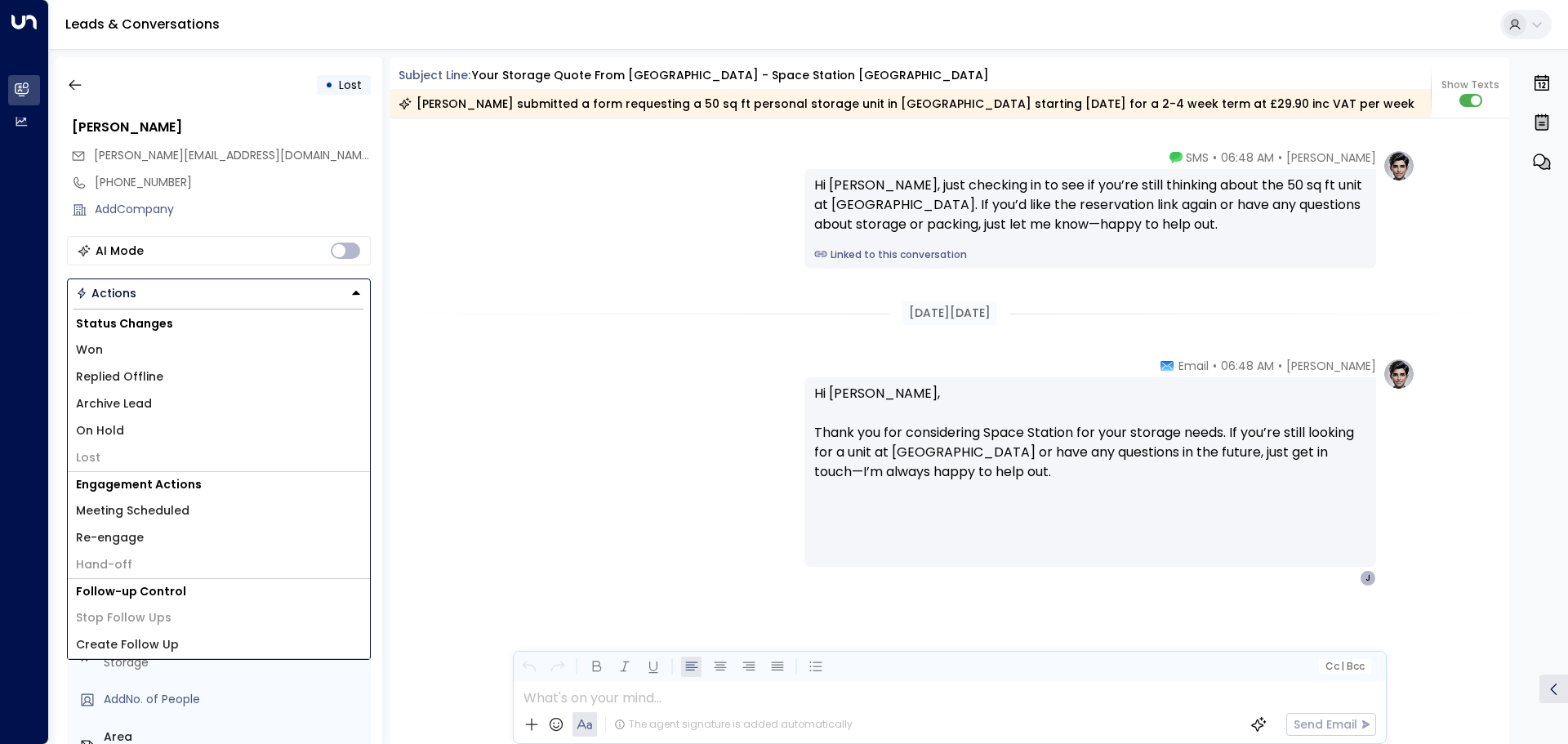
click at [113, 456] on li "Lost" at bounding box center [219, 458] width 302 height 27
